Goal: Information Seeking & Learning: Learn about a topic

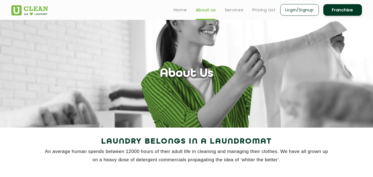
click at [33, 7] on img at bounding box center [29, 10] width 37 height 10
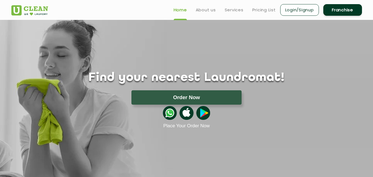
click at [203, 109] on img at bounding box center [203, 113] width 14 height 14
click at [187, 111] on img at bounding box center [186, 113] width 14 height 14
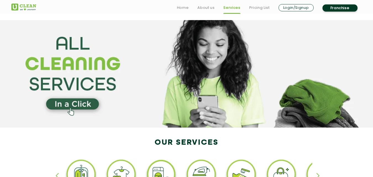
scroll to position [83, 0]
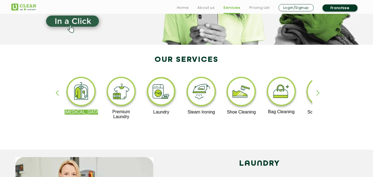
click at [257, 96] on img at bounding box center [241, 92] width 34 height 34
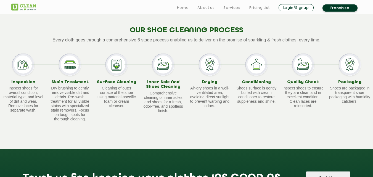
scroll to position [338, 0]
